Goal: Find specific page/section: Find specific page/section

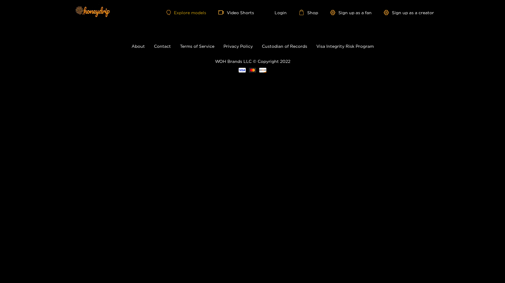
click at [187, 11] on link "Explore models" at bounding box center [186, 12] width 40 height 5
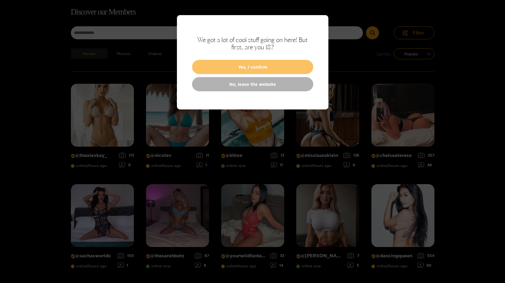
scroll to position [39, 0]
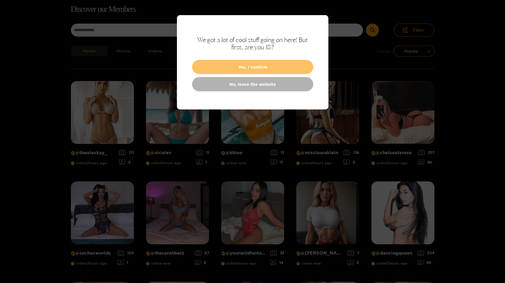
click at [255, 66] on button "Yes, I confirm" at bounding box center [252, 67] width 121 height 14
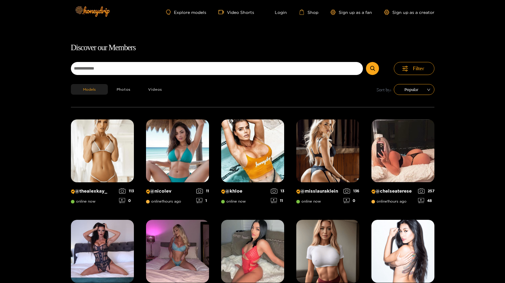
scroll to position [0, 0]
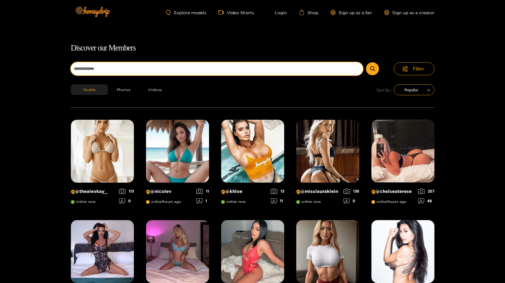
click at [199, 71] on input at bounding box center [217, 68] width 292 height 13
click at [366, 62] on button "submit" at bounding box center [372, 68] width 13 height 13
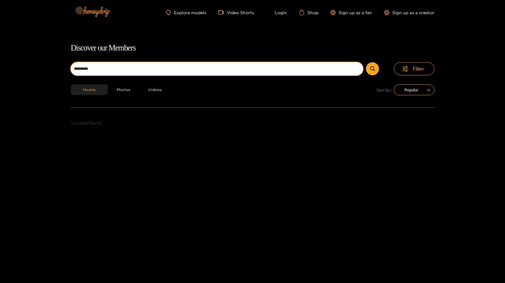
scroll to position [39, 0]
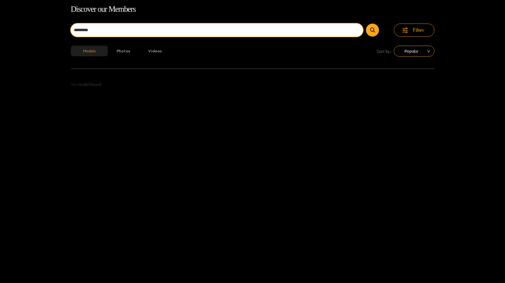
click at [120, 30] on input "*********" at bounding box center [217, 30] width 292 height 13
type input "********"
click at [366, 24] on button "submit" at bounding box center [372, 30] width 13 height 13
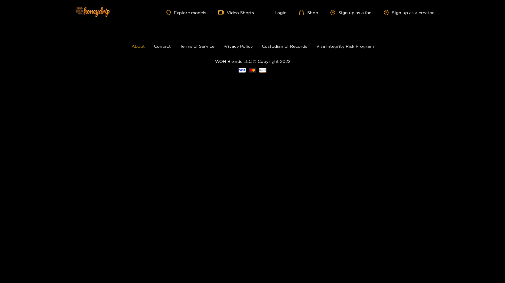
click at [145, 45] on ul "About Contact Terms of Service Privacy Policy Custodian of Records Visa Integri…" at bounding box center [252, 46] width 505 height 7
click at [143, 45] on link "About" at bounding box center [138, 46] width 13 height 5
